Goal: Check status: Check status

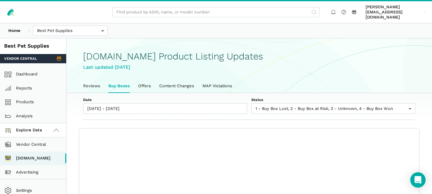
scroll to position [2, 0]
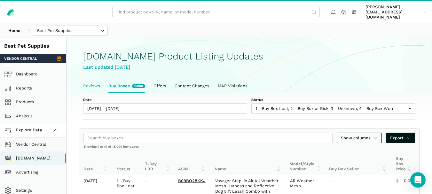
click at [96, 79] on link "Reviews" at bounding box center [91, 85] width 25 height 13
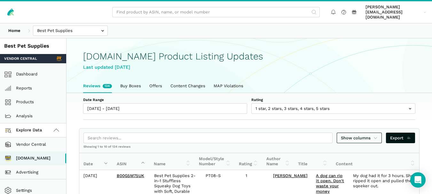
scroll to position [2, 0]
click at [129, 79] on link "Buy Boxes" at bounding box center [130, 85] width 29 height 13
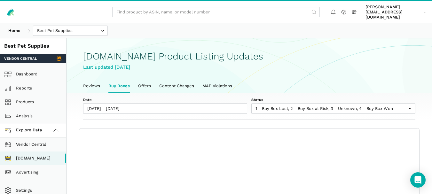
scroll to position [2, 0]
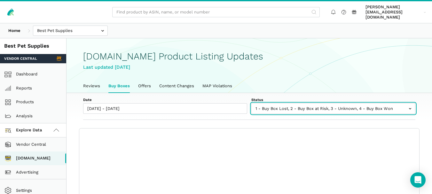
click at [295, 103] on input "text" at bounding box center [333, 108] width 164 height 11
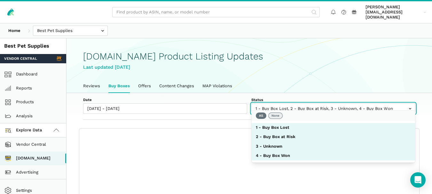
click at [278, 116] on button "None" at bounding box center [275, 116] width 14 height 6
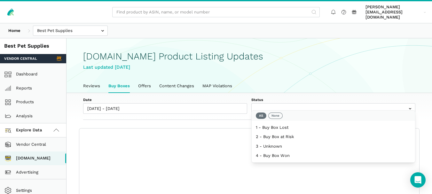
click at [240, 112] on div "Date 08/08/2025 - 08/14/2025 Status 1 - Buy Box Lost 2 - Buy Box at Risk 3 - Un…" at bounding box center [249, 106] width 365 height 27
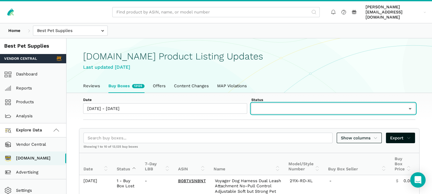
click at [292, 105] on input "text" at bounding box center [333, 108] width 164 height 11
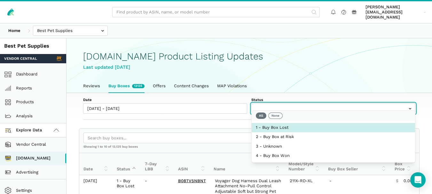
select select "1 - Buy Box Lost"
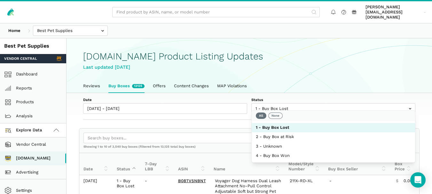
click at [200, 114] on div "Date 08/08/2025 - 08/14/2025 Status 1 - Buy Box Lost 2 - Buy Box at Risk 3 - Un…" at bounding box center [249, 106] width 365 height 27
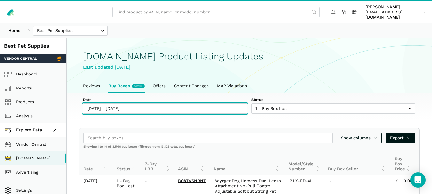
click at [130, 108] on input "08/08/2025 - 08/14/2025" at bounding box center [165, 108] width 164 height 11
type input "08/08/2025"
type input "[DATE]"
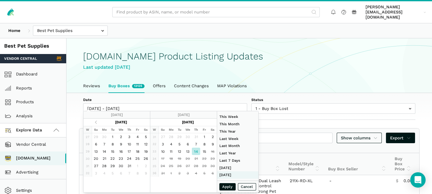
type input "07/27/2025"
type input "08/02/2025"
type input "06/01/2025"
type input "06/30/2025"
type input "[DATE]"
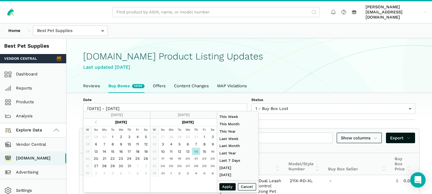
type input "[DATE]"
click at [225, 184] on button "Apply" at bounding box center [227, 186] width 17 height 7
type input "[DATE] - [DATE]"
